Goal: Task Accomplishment & Management: Use online tool/utility

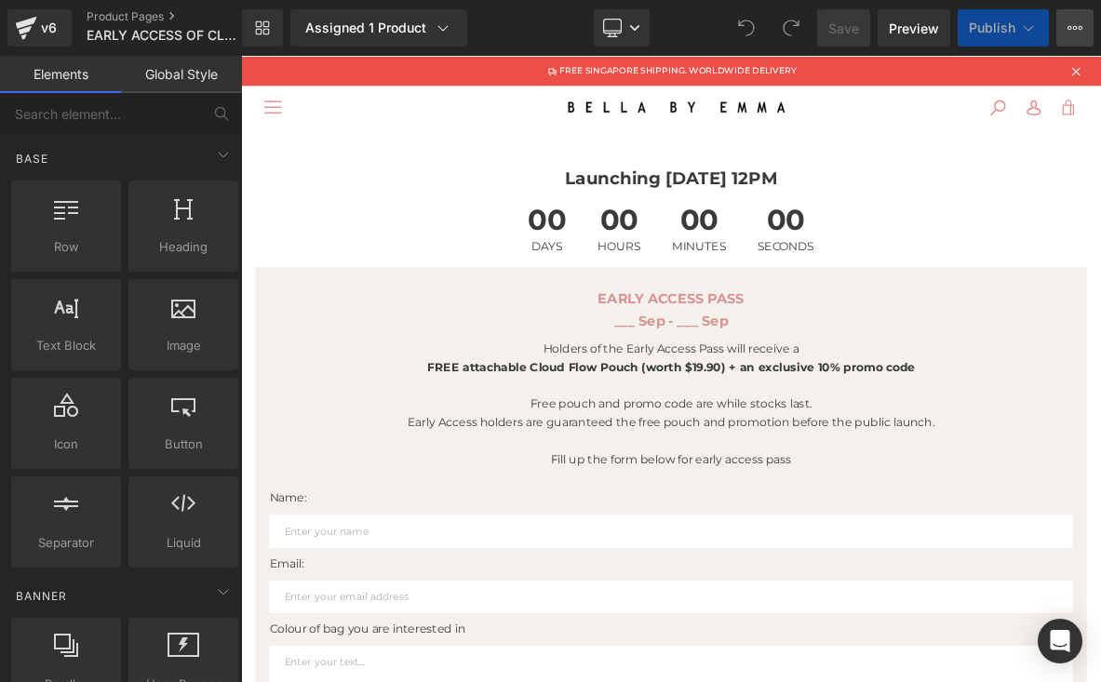
click at [1065, 25] on button "View Live Page View with current Template Save Template to Library Schedule Pub…" at bounding box center [1074, 27] width 37 height 37
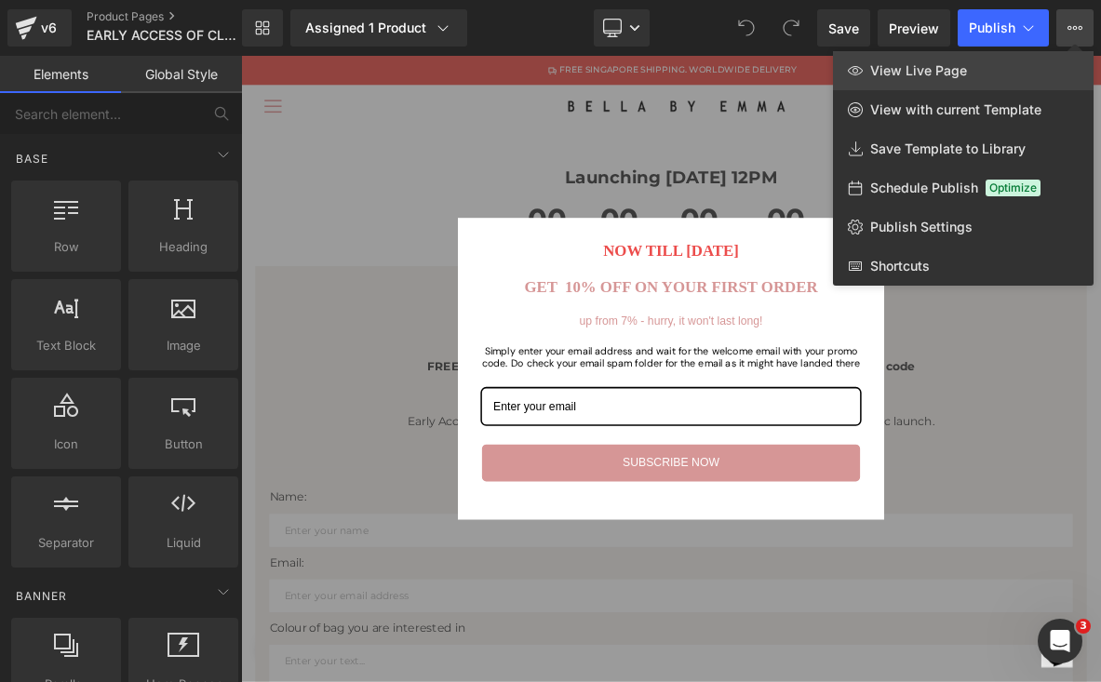
click at [903, 78] on span "View Live Page" at bounding box center [918, 70] width 97 height 17
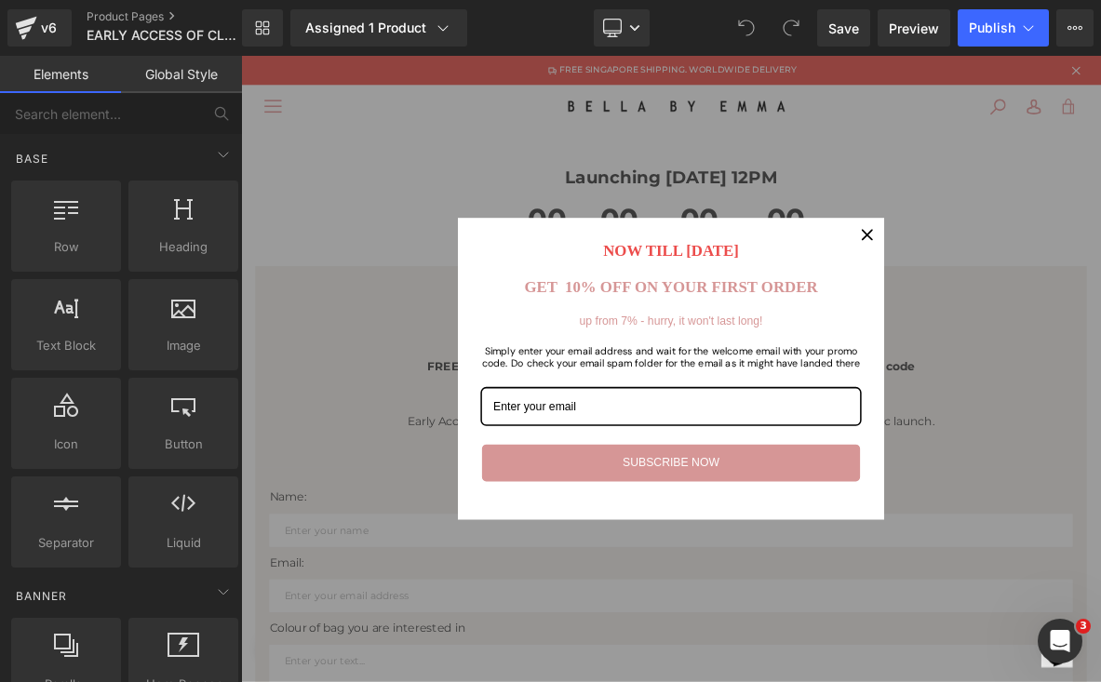
click at [1053, 285] on icon "close icon" at bounding box center [1060, 290] width 15 height 15
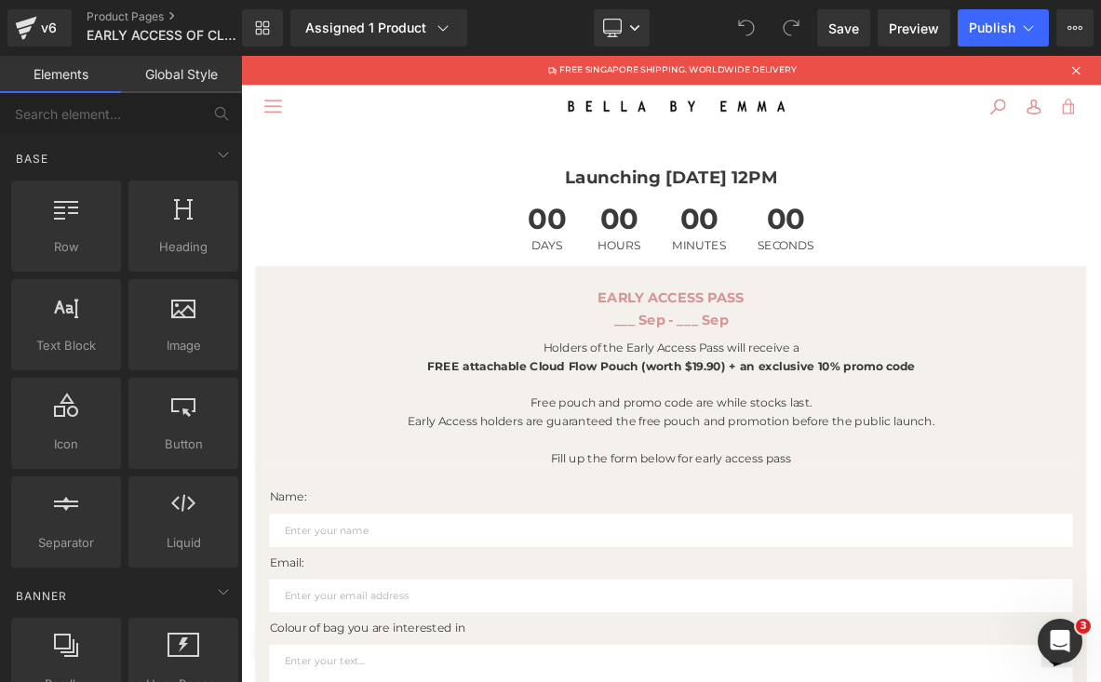
drag, startPoint x: 1247, startPoint y: 89, endPoint x: 1118, endPoint y: 114, distance: 131.6
click at [1076, 32] on icon at bounding box center [1074, 27] width 15 height 15
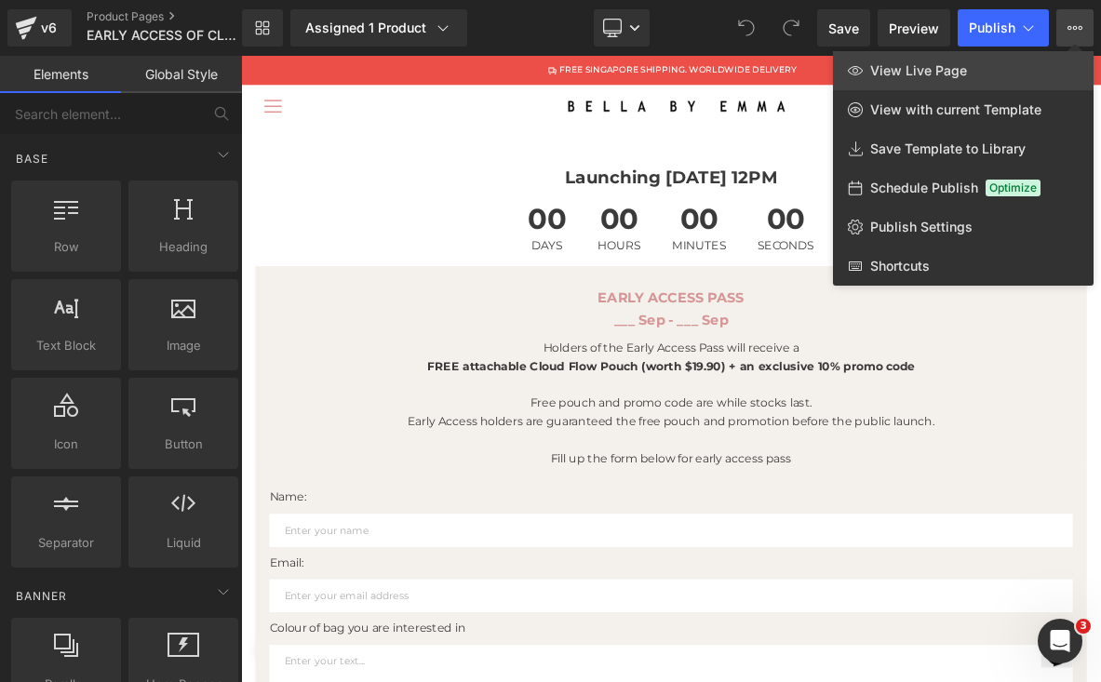
click at [951, 80] on link "View Live Page" at bounding box center [963, 70] width 261 height 39
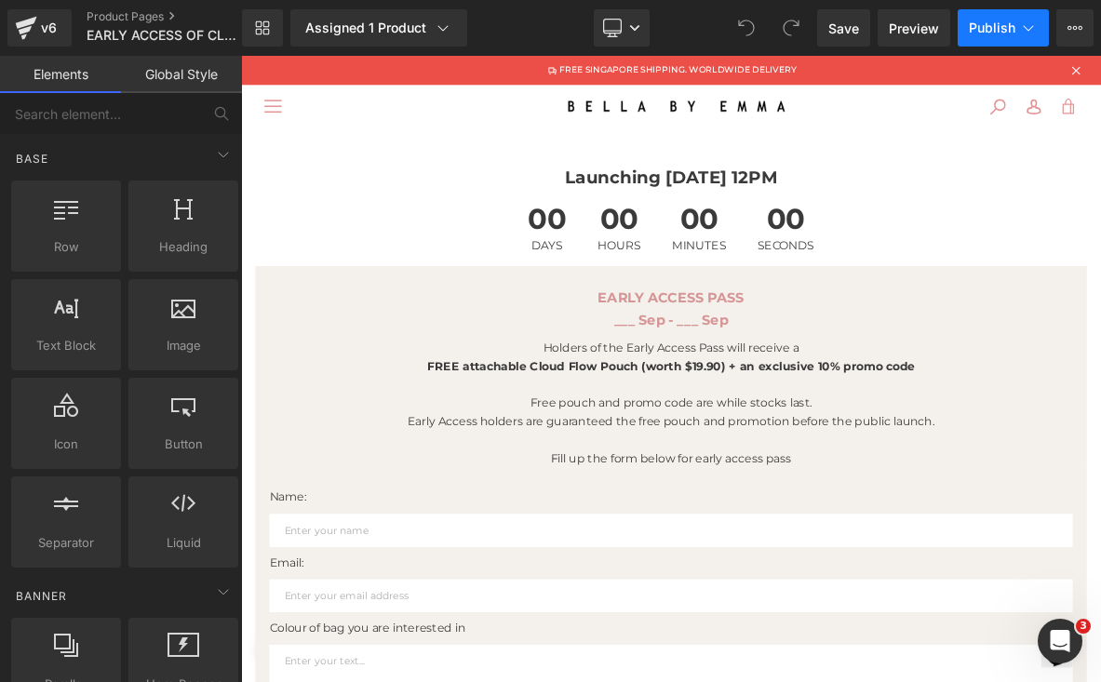
click at [975, 27] on span "Publish" at bounding box center [992, 27] width 47 height 15
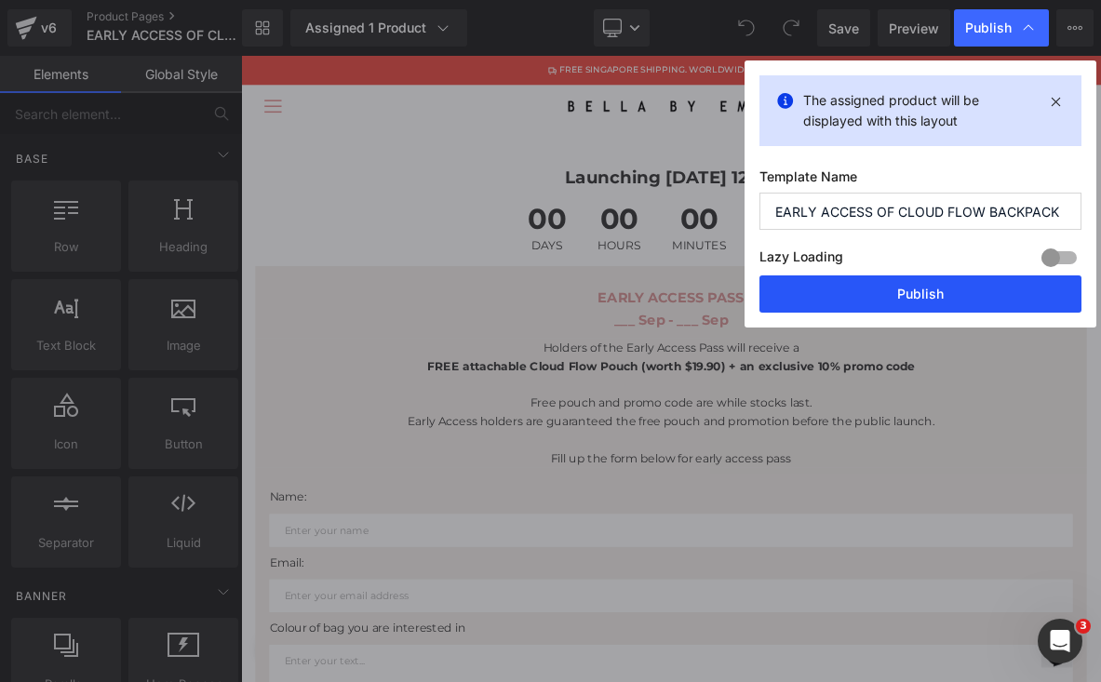
click at [926, 294] on button "Publish" at bounding box center [920, 293] width 322 height 37
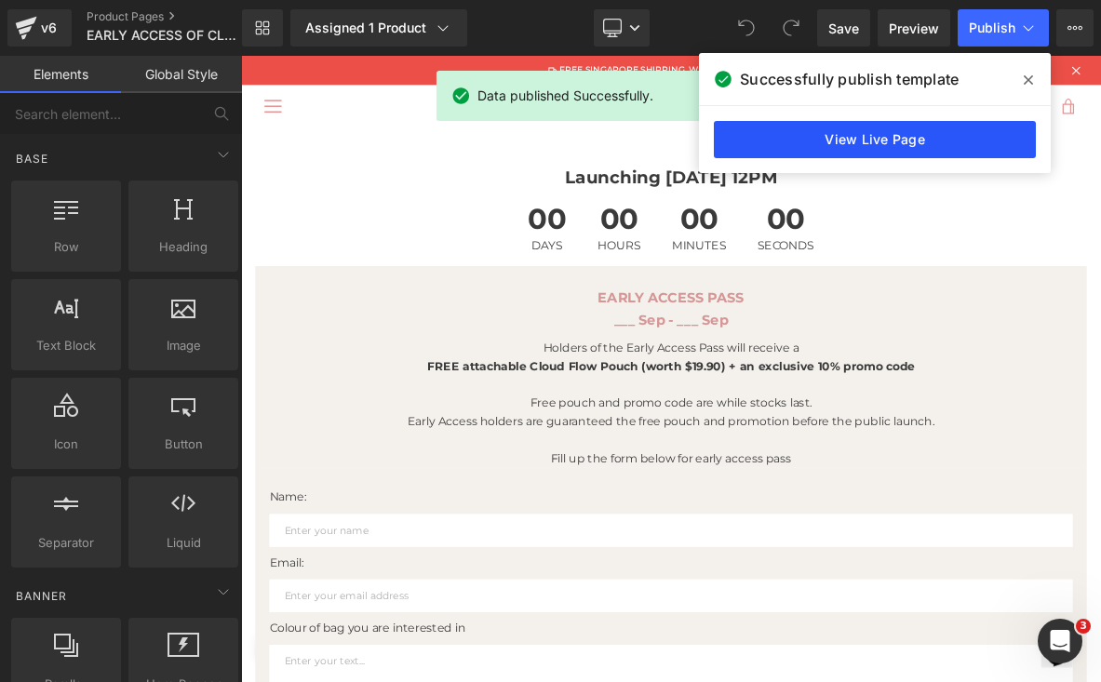
click at [912, 144] on link "View Live Page" at bounding box center [875, 139] width 322 height 37
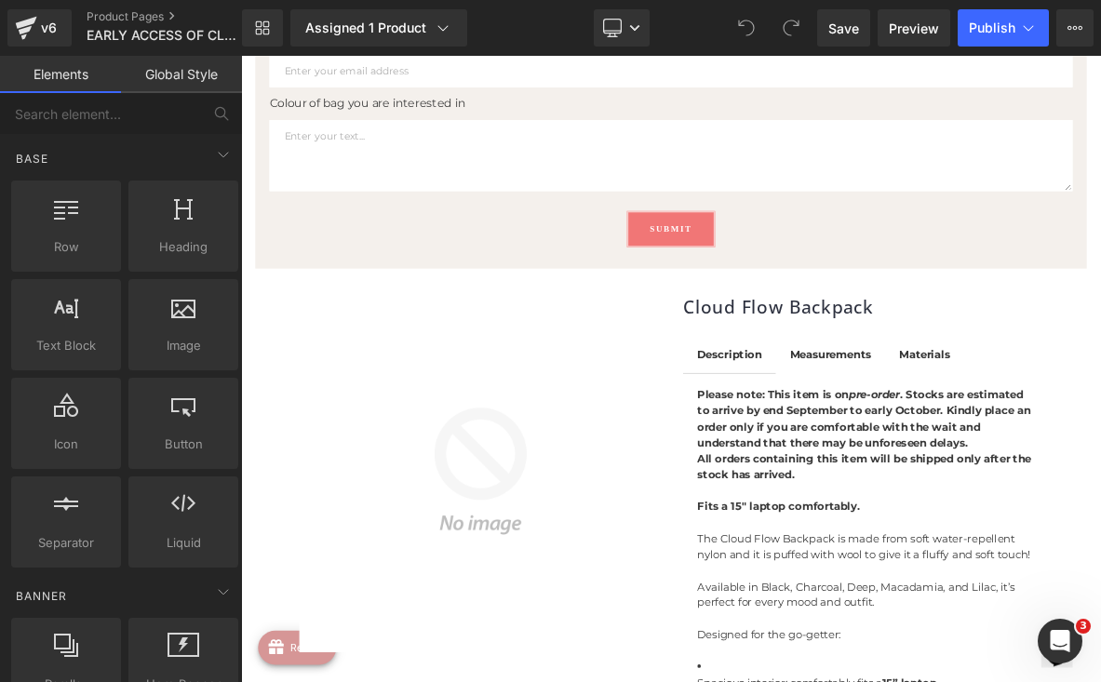
scroll to position [1016, 0]
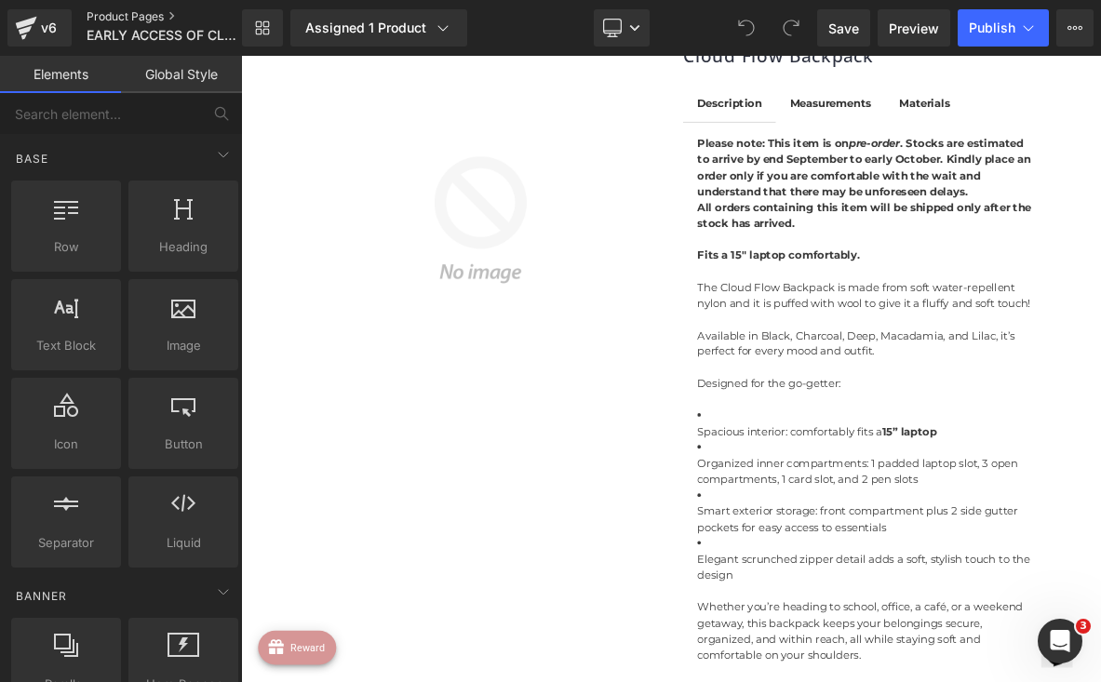
click at [129, 10] on link "Product Pages" at bounding box center [180, 16] width 186 height 15
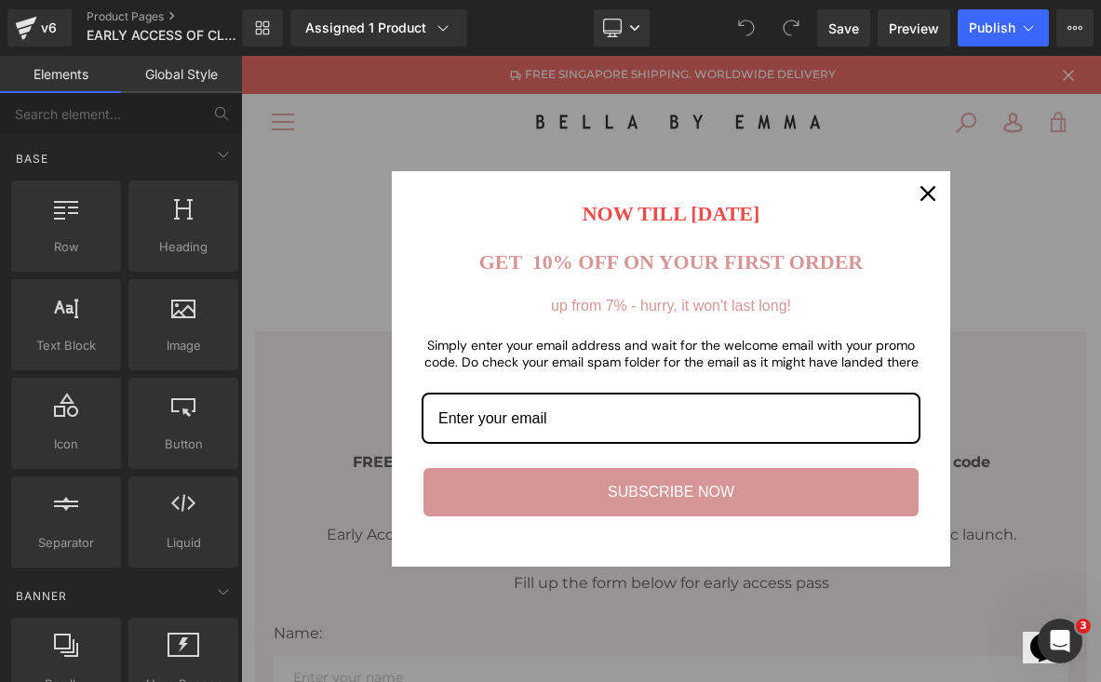
click at [920, 201] on icon "close icon" at bounding box center [927, 193] width 15 height 15
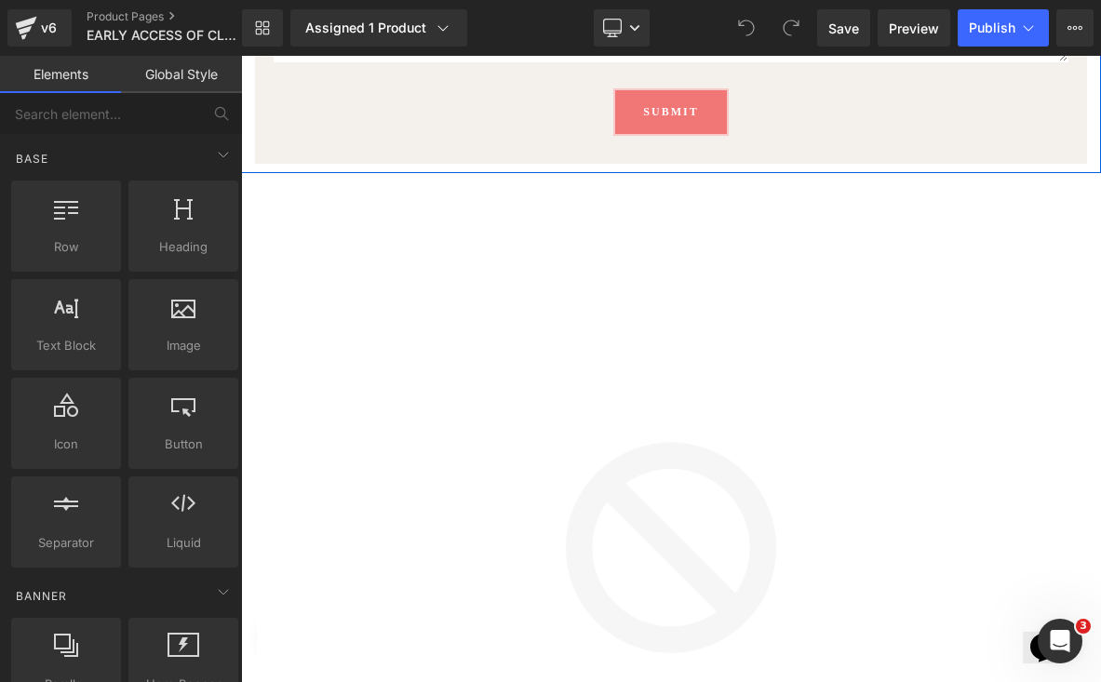
scroll to position [862, 0]
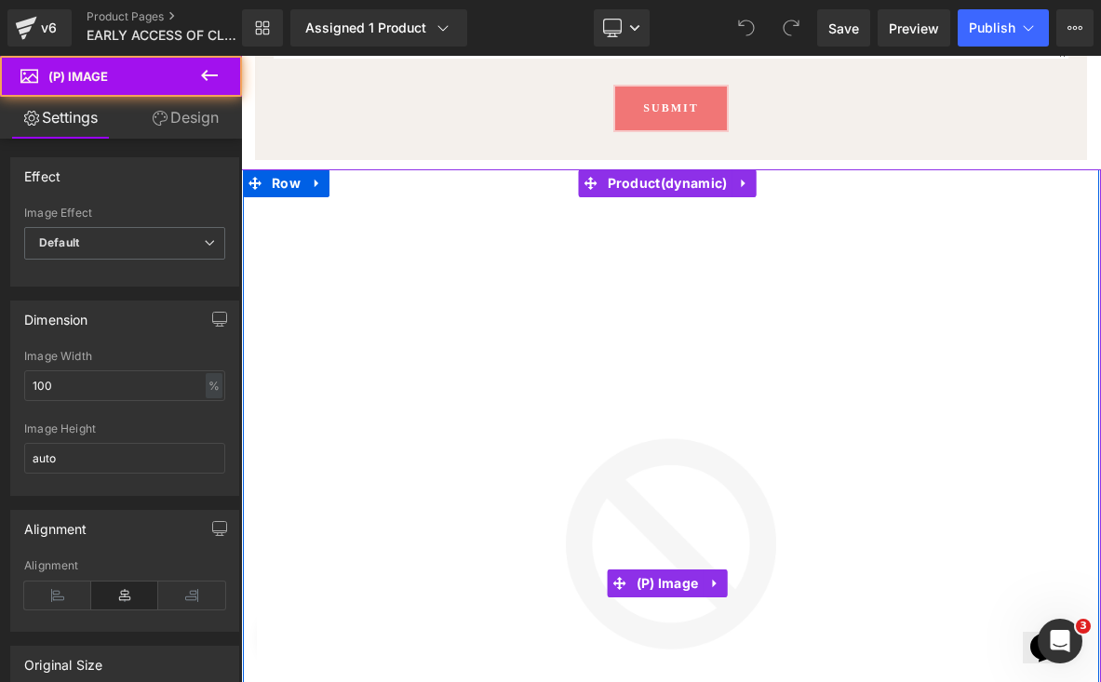
click at [889, 171] on img at bounding box center [671, 583] width 828 height 828
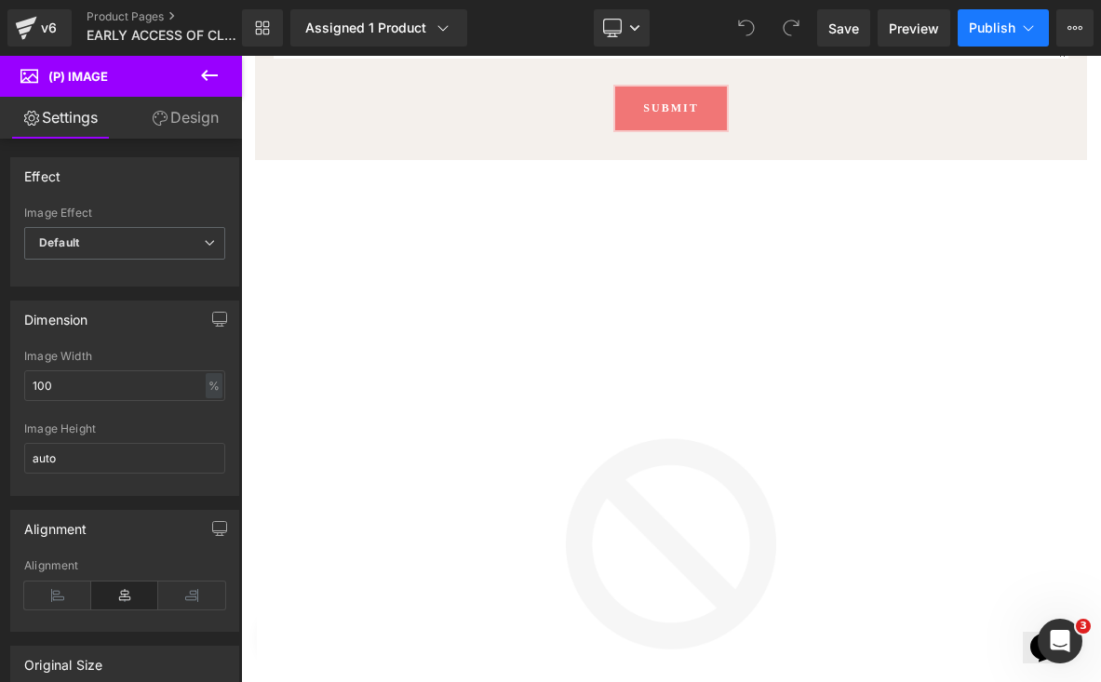
click at [1012, 24] on span "Publish" at bounding box center [992, 27] width 47 height 15
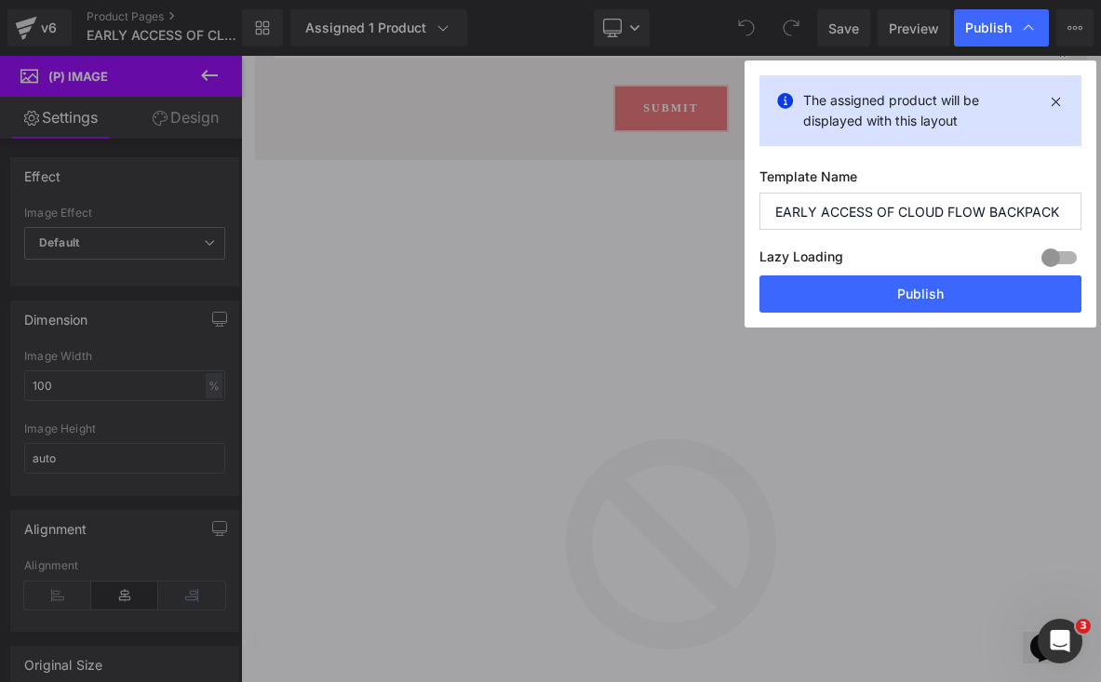
click at [929, 207] on input "EARLY ACCESS OF CLOUD FLOW BACKPACK" at bounding box center [920, 211] width 322 height 37
click at [882, 307] on button "Publish" at bounding box center [920, 293] width 322 height 37
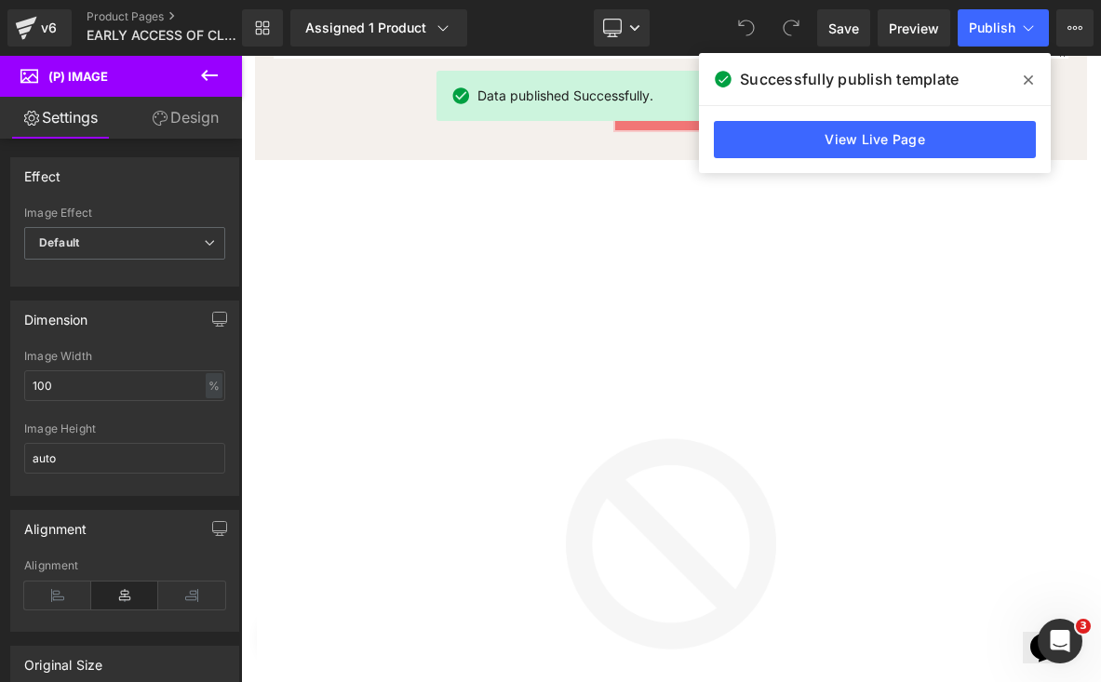
drag, startPoint x: 1034, startPoint y: 83, endPoint x: 793, endPoint y: 28, distance: 247.2
click at [1034, 83] on span at bounding box center [1028, 80] width 30 height 30
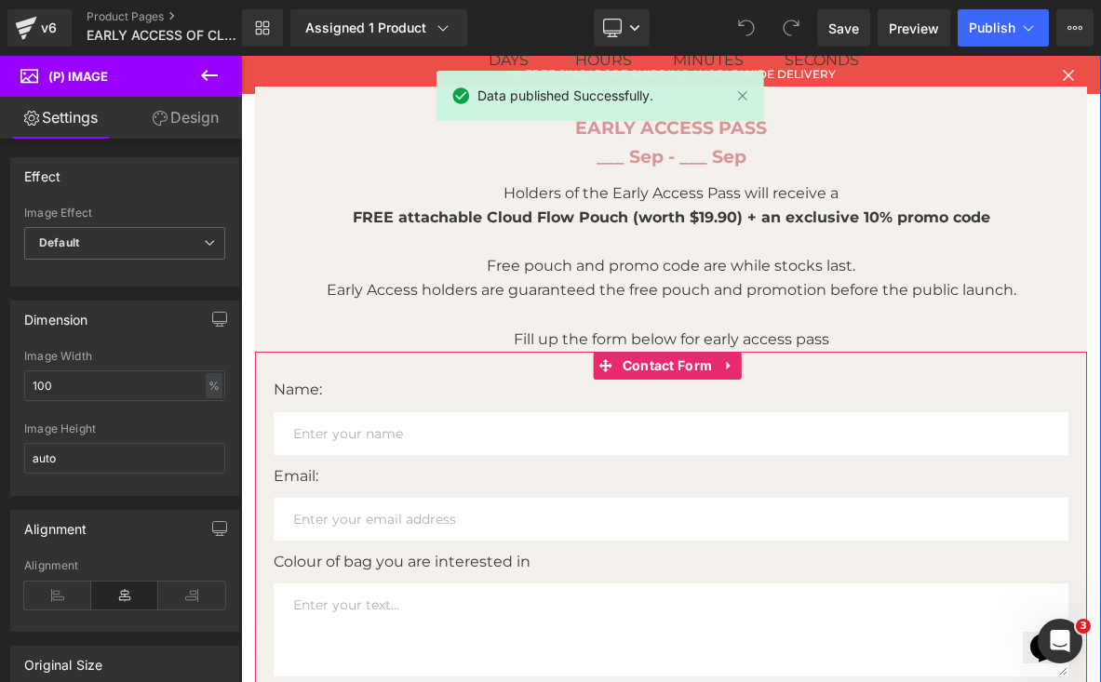
scroll to position [30, 0]
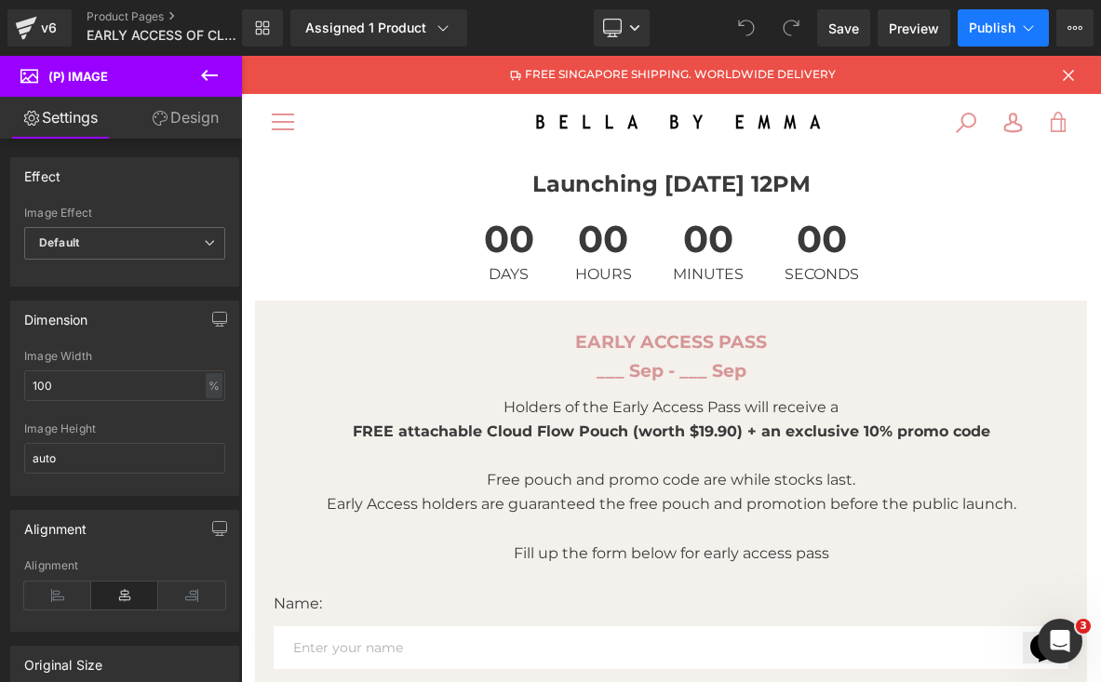
click at [1008, 24] on span "Publish" at bounding box center [992, 27] width 47 height 15
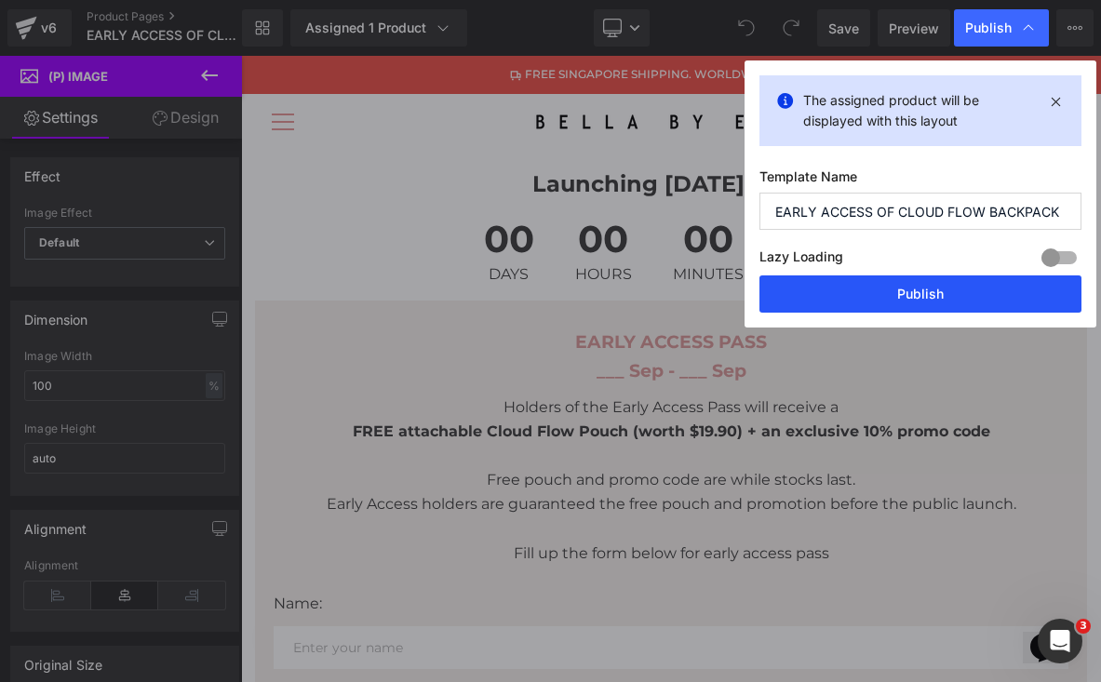
click at [918, 302] on button "Publish" at bounding box center [920, 293] width 322 height 37
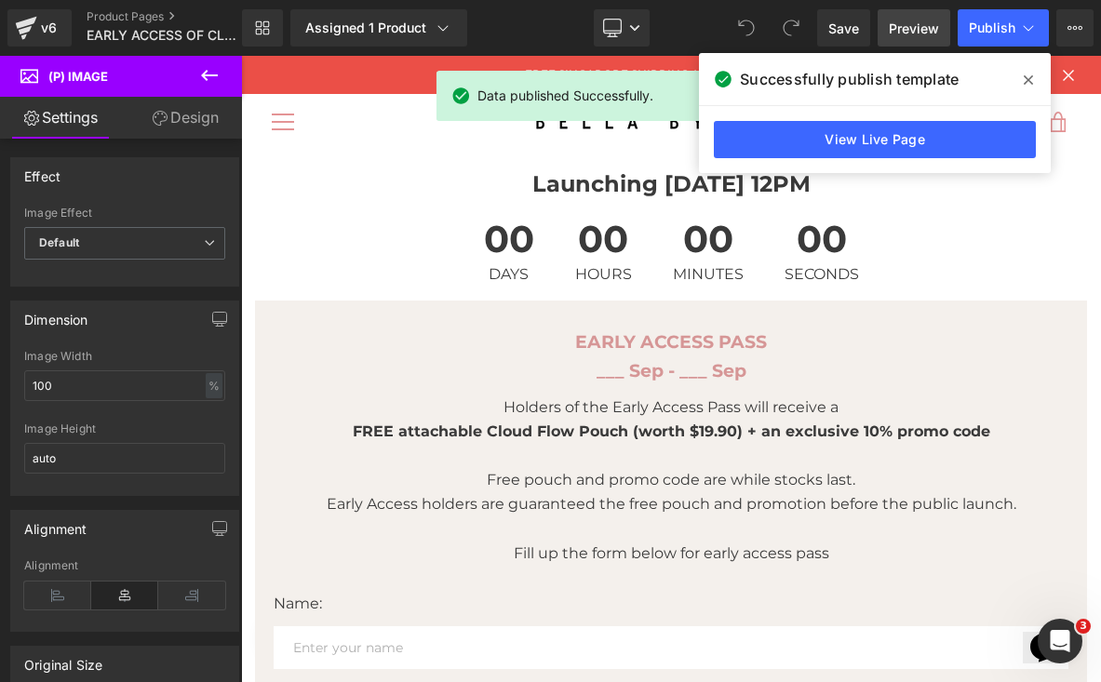
click at [911, 34] on span "Preview" at bounding box center [914, 29] width 50 height 20
